Goal: Information Seeking & Learning: Learn about a topic

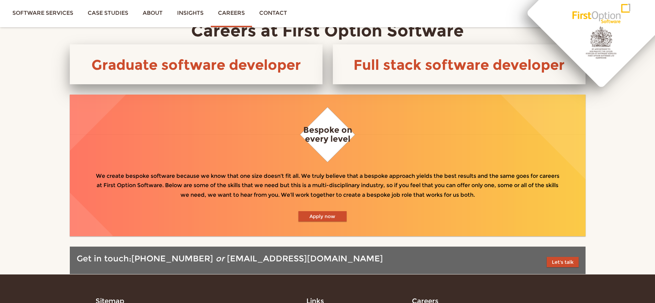
scroll to position [306, 0]
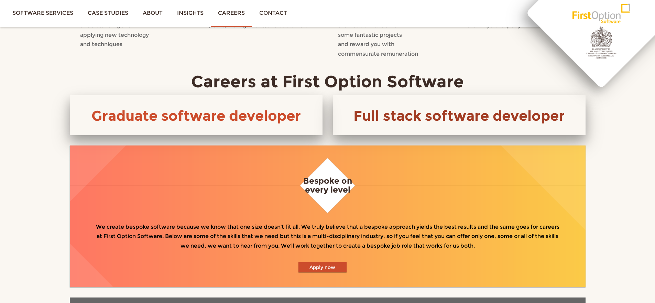
click at [394, 114] on link "Full stack software developer" at bounding box center [459, 115] width 211 height 17
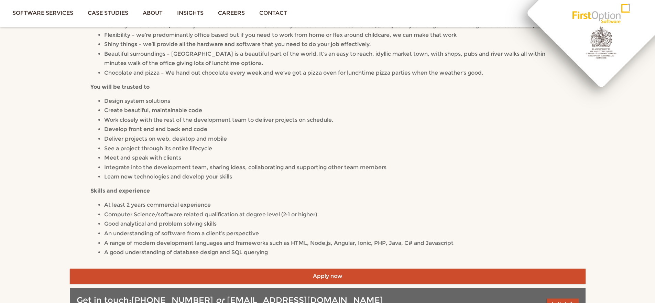
scroll to position [158, 0]
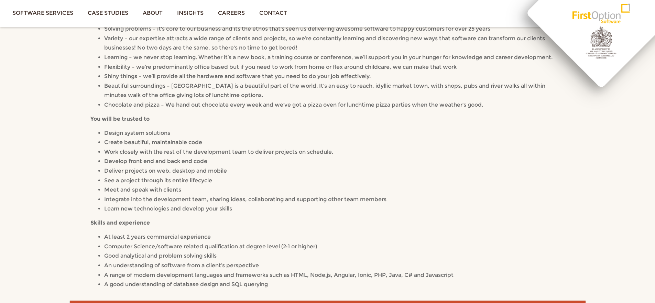
click at [130, 127] on div "We’re looking to welcome a new member to our team of talented developers to hel…" at bounding box center [327, 133] width 475 height 312
click at [130, 133] on span "Design system solutions" at bounding box center [137, 133] width 66 height 7
click at [130, 132] on span "Design system solutions" at bounding box center [137, 133] width 66 height 7
click at [217, 121] on p "You will be trusted to" at bounding box center [327, 119] width 475 height 10
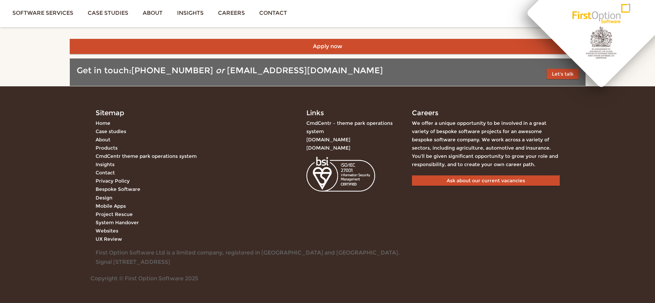
scroll to position [420, 0]
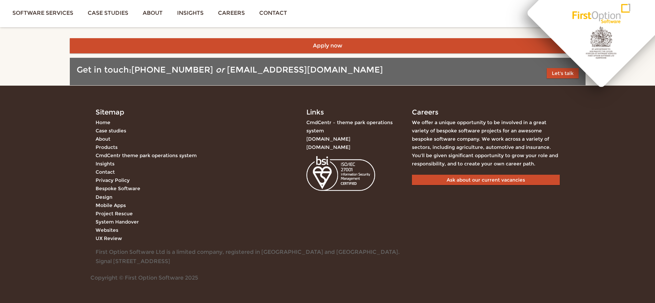
drag, startPoint x: 193, startPoint y: 262, endPoint x: 167, endPoint y: 259, distance: 26.3
click at [167, 259] on div "First Option Software Ltd is a limited company, registered in [GEOGRAPHIC_DATA]…" at bounding box center [248, 256] width 316 height 19
